Goal: Information Seeking & Learning: Learn about a topic

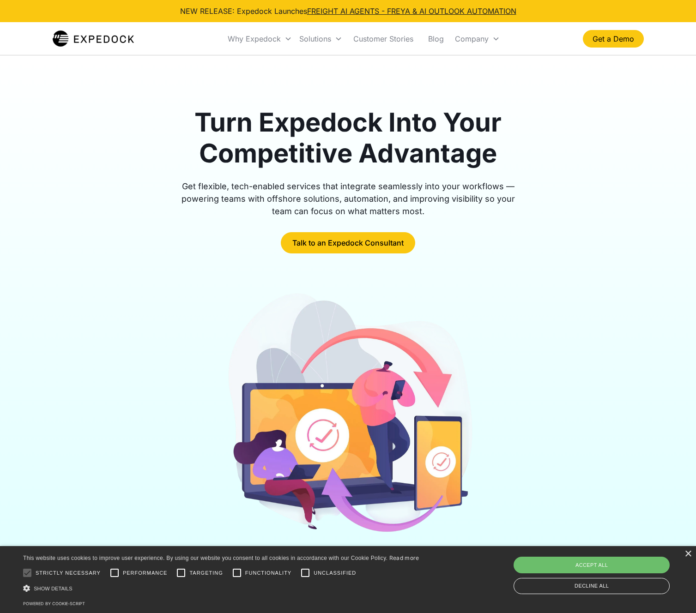
click at [59, 180] on div "Turn Expedock Into Your Competitive Advantage Get flexible, tech-enabled servic…" at bounding box center [348, 180] width 591 height 146
click at [44, 212] on div "Turn Expedock Into Your Competitive Advantage Get flexible, tech-enabled servic…" at bounding box center [348, 323] width 696 height 536
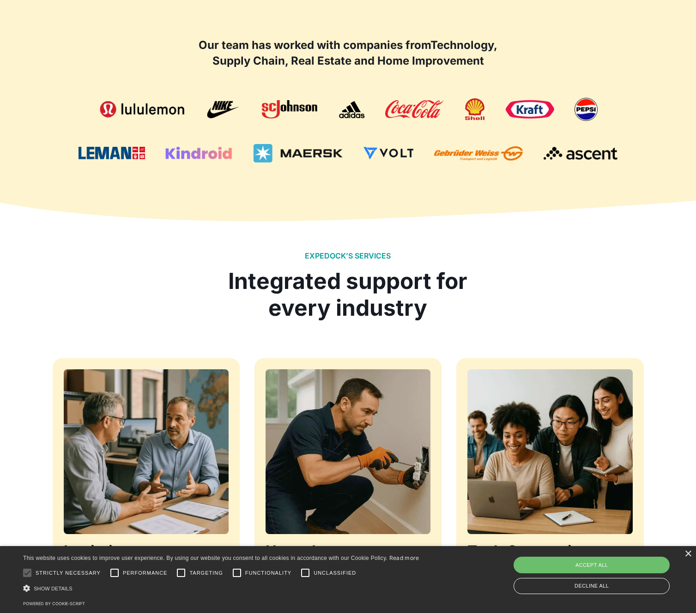
scroll to position [591, 0]
click at [42, 159] on div "Our team has worked with companies from Technology, Supply Chain, Real Estate a…" at bounding box center [348, 100] width 696 height 199
click at [30, 192] on div "Our team has worked with companies from Technology, Supply Chain, Real Estate a…" at bounding box center [348, 100] width 696 height 199
click at [30, 144] on div "Our team has worked with companies from Technology, Supply Chain, Real Estate a…" at bounding box center [348, 100] width 696 height 199
click at [28, 186] on div "Our team has worked with companies from Technology, Supply Chain, Real Estate a…" at bounding box center [348, 100] width 696 height 199
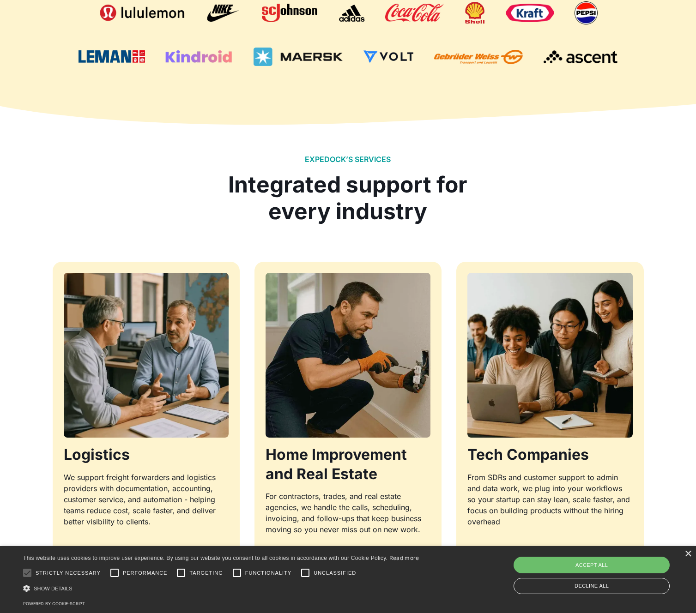
scroll to position [718, 0]
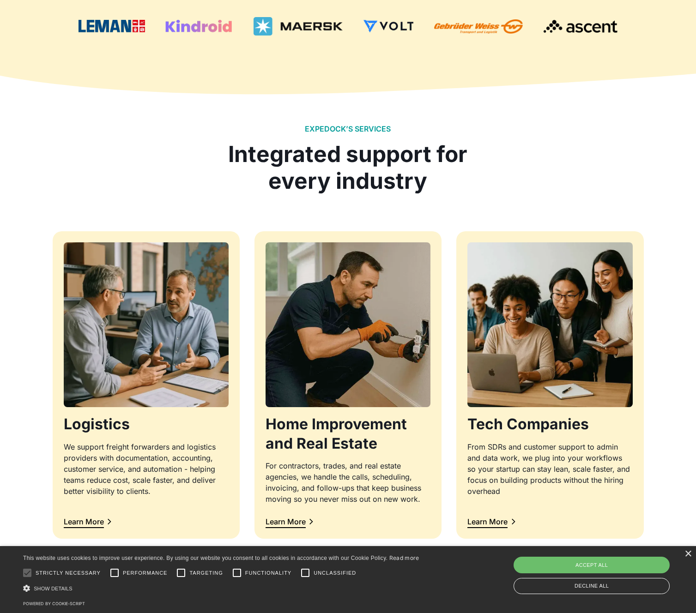
click at [29, 187] on div "EXPEDOCK’S SERVICES Integrated support for every industry Logistics We support …" at bounding box center [348, 331] width 696 height 518
click at [29, 192] on div "EXPEDOCK’S SERVICES Integrated support for every industry Logistics We support …" at bounding box center [348, 331] width 696 height 518
click at [29, 185] on div "EXPEDOCK’S SERVICES Integrated support for every industry Logistics We support …" at bounding box center [348, 331] width 696 height 518
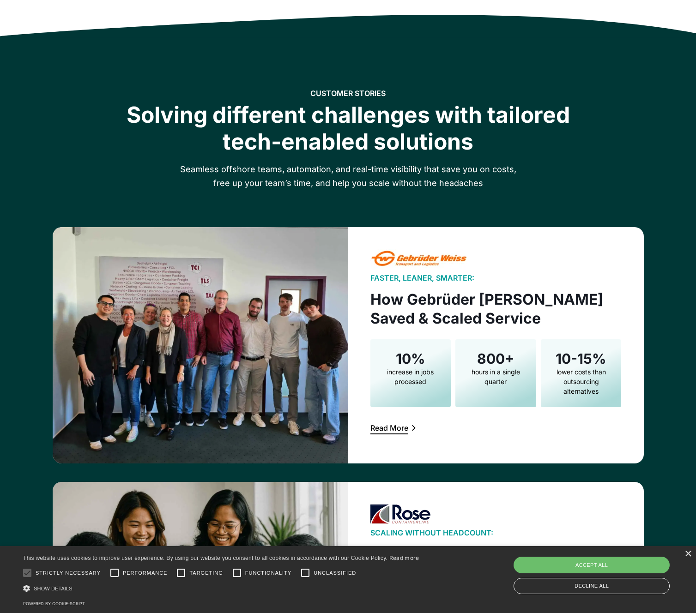
scroll to position [1273, 0]
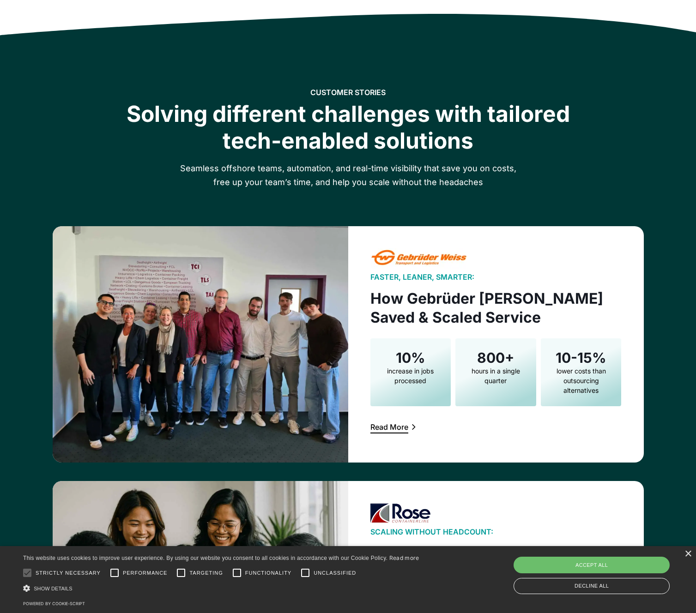
click at [24, 148] on div "CUSTOMER STORIES Solving different challenges with tailored tech-enabled soluti…" at bounding box center [348, 516] width 696 height 960
click at [20, 161] on div "CUSTOMER STORIES Solving different challenges with tailored tech-enabled soluti…" at bounding box center [348, 516] width 696 height 960
click at [19, 147] on div "CUSTOMER STORIES Solving different challenges with tailored tech-enabled soluti…" at bounding box center [348, 516] width 696 height 960
click at [19, 154] on div "CUSTOMER STORIES Solving different challenges with tailored tech-enabled soluti…" at bounding box center [348, 516] width 696 height 960
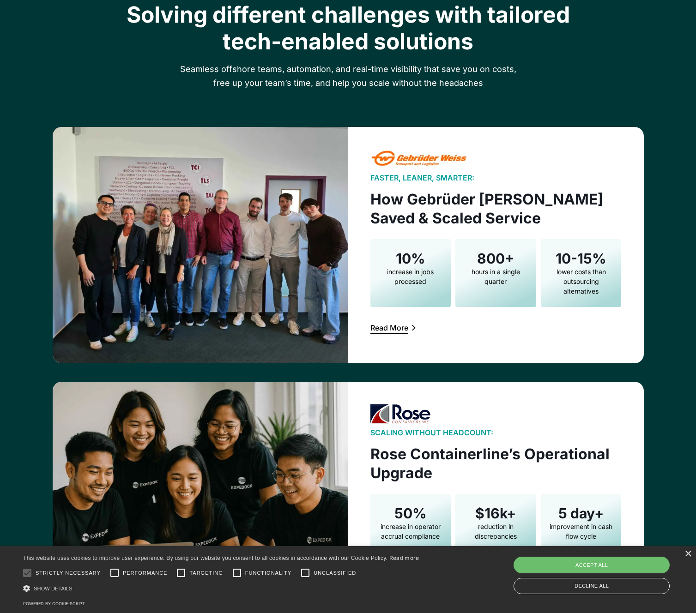
scroll to position [1377, 0]
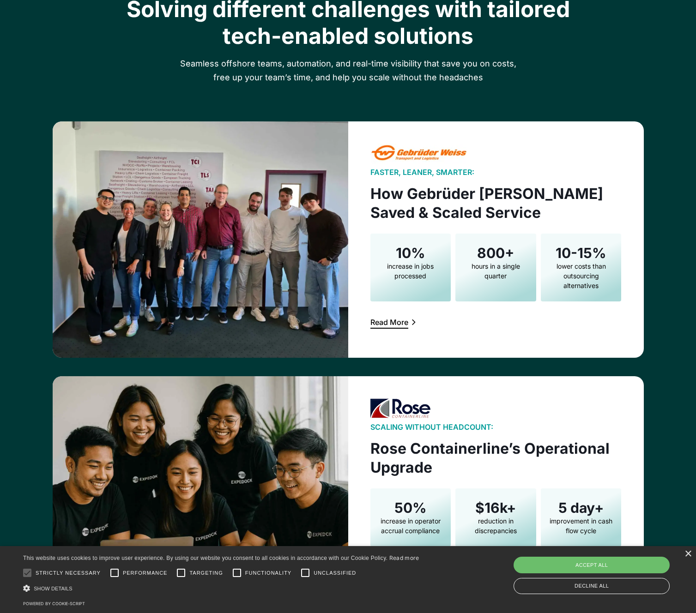
click at [21, 139] on div "CUSTOMER STORIES Solving different challenges with tailored tech-enabled soluti…" at bounding box center [348, 411] width 696 height 960
click at [21, 172] on div "CUSTOMER STORIES Solving different challenges with tailored tech-enabled soluti…" at bounding box center [348, 411] width 696 height 960
click at [20, 158] on div "CUSTOMER STORIES Solving different challenges with tailored tech-enabled soluti…" at bounding box center [348, 411] width 696 height 960
click at [20, 178] on div "CUSTOMER STORIES Solving different challenges with tailored tech-enabled soluti…" at bounding box center [348, 411] width 696 height 960
click at [20, 140] on div "CUSTOMER STORIES Solving different challenges with tailored tech-enabled soluti…" at bounding box center [348, 411] width 696 height 960
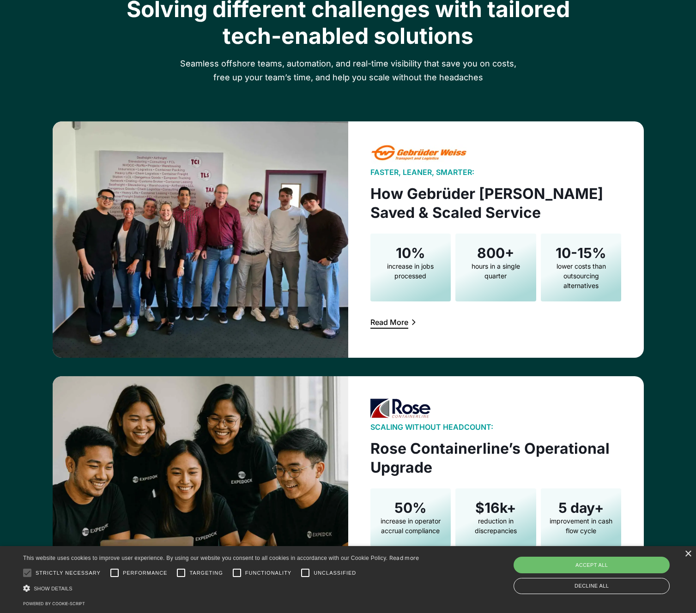
click at [595, 73] on div "CUSTOMER STORIES Solving different challenges with tailored tech-enabled soluti…" at bounding box center [348, 33] width 591 height 101
click at [378, 325] on div "Read More" at bounding box center [389, 321] width 38 height 7
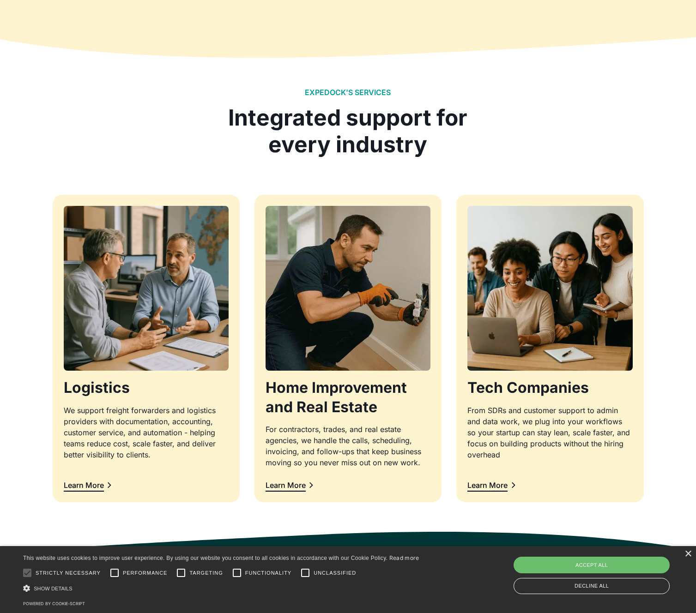
scroll to position [0, 0]
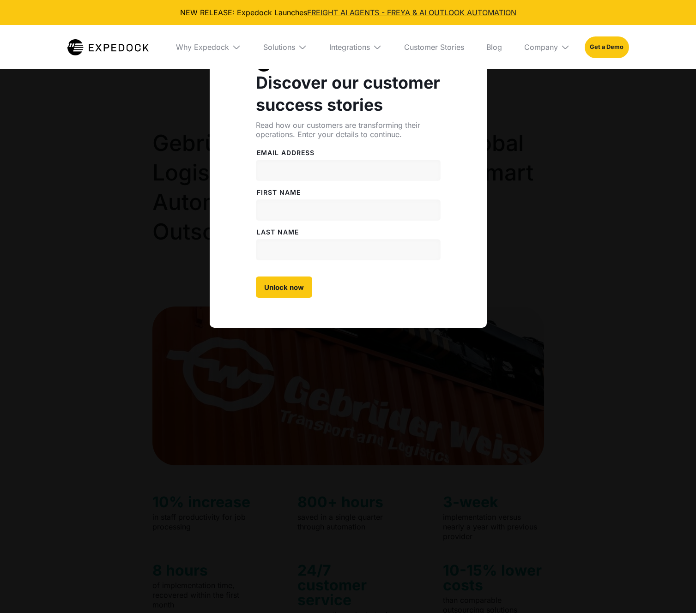
select select
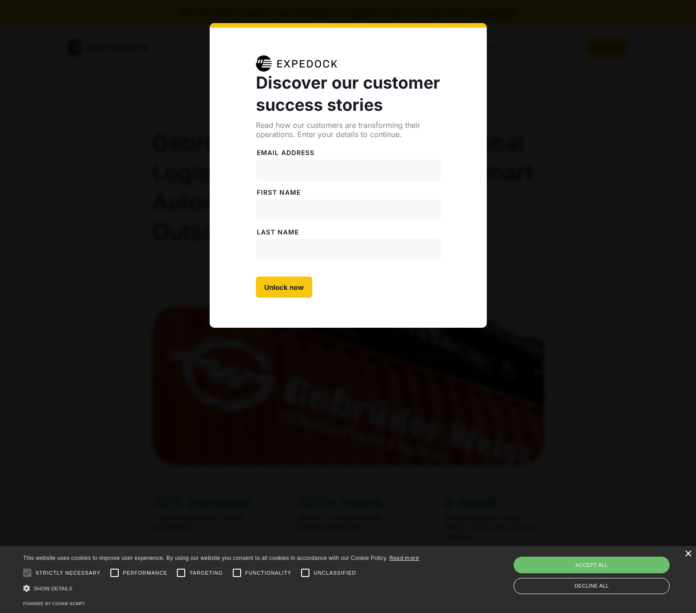
click at [689, 555] on div "×" at bounding box center [687, 554] width 7 height 7
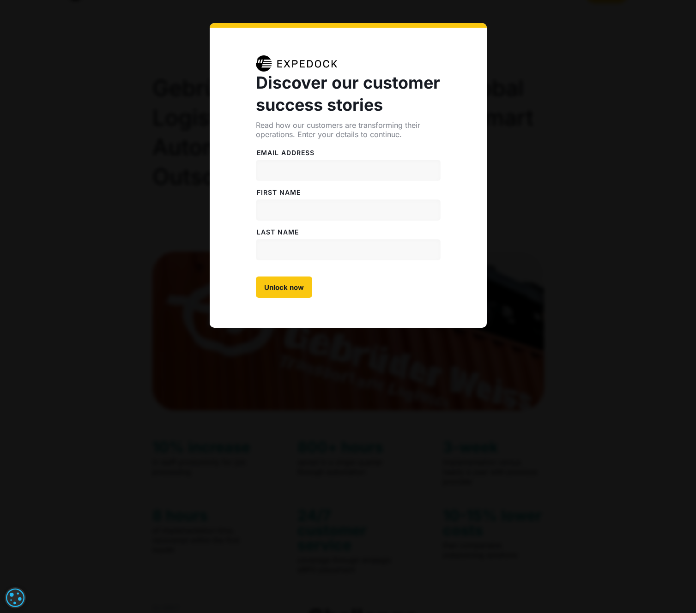
scroll to position [60, 0]
click at [289, 287] on input "Unlock now" at bounding box center [284, 286] width 56 height 21
